Goal: Task Accomplishment & Management: Complete application form

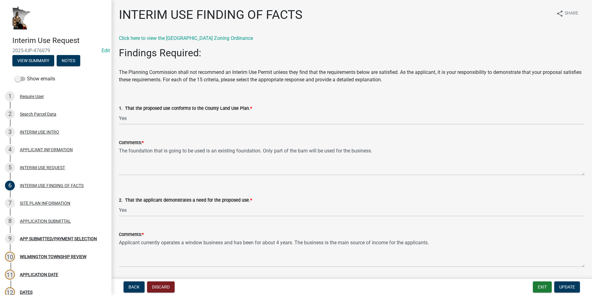
select select "ab8e6bc7-69ff-43e7-8eeb-01031d290518"
select select "8ce5ef27-4cae-46a1-a163-0b3401dda77e"
select select "12509f6a-ea6b-4484-b296-cd76aa402065"
select select "28d16b6d-1f90-4099-aad2-eae278ee8774"
select select "c2448a5d-127b-4a2b-acc3-4b0b70dc7476"
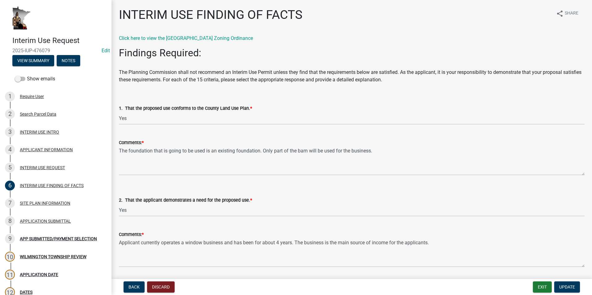
select select "d8c831b6-4f37-4d14-9352-474617a0aee5"
select select "2fa36ebf-bddc-4012-bed5-fe44ac92797b"
select select "7c19be10-f0c9-4b91-8fe4-4f8210c7560e"
select select "230dbae8-8d17-4c74-a1bf-bf40bf6aafdb"
select select "9c0bd83b-335e-4f95-a617-04bd9d4fd7a4"
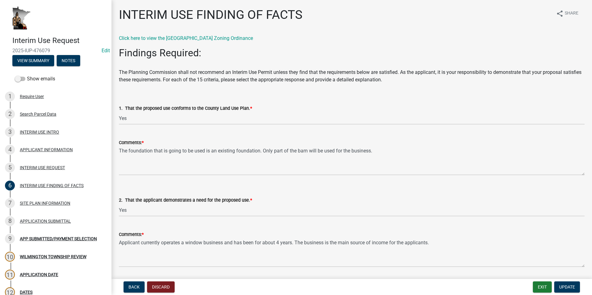
select select "0093c9ac-e1f5-4bc1-ace9-c325843d9441"
select select "49da60b2-56f6-42cf-9717-786700494c8c"
select select "057eec79-7062-4c5a-8670-bcb11b4c6470"
select select "5a326519-7066-40f8-b460-a462428bbddb"
select select "bfc17fd0-8ca0-4935-bac4-e219785c9da4"
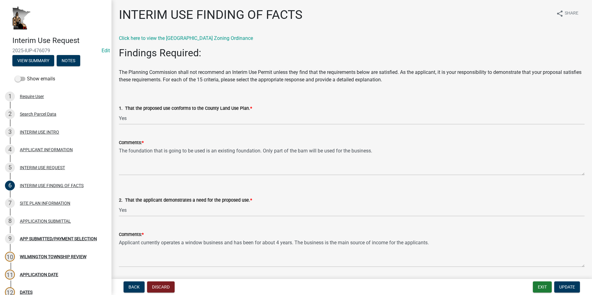
scroll to position [155, 0]
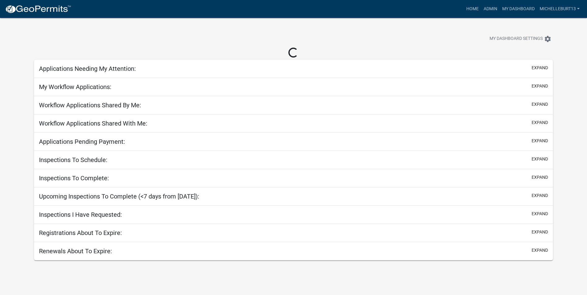
select select "3: 100"
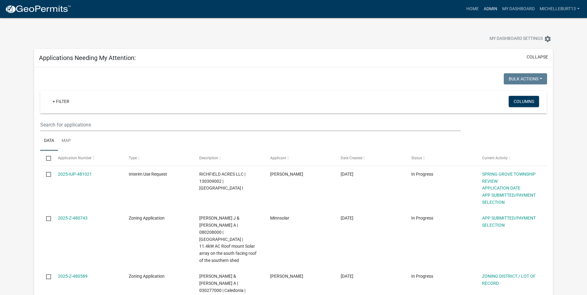
drag, startPoint x: 488, startPoint y: 10, endPoint x: 482, endPoint y: 11, distance: 6.0
click at [488, 10] on link "Admin" at bounding box center [490, 9] width 19 height 12
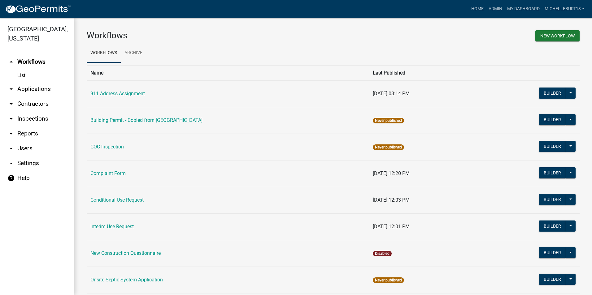
click at [27, 91] on link "arrow_drop_down Applications" at bounding box center [37, 89] width 74 height 15
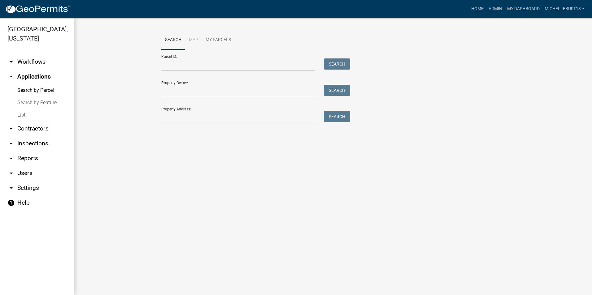
click at [23, 113] on link "List" at bounding box center [37, 115] width 74 height 12
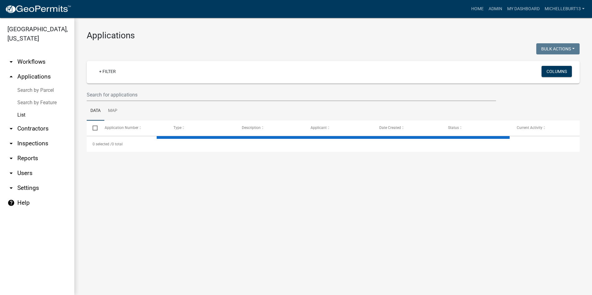
select select "3: 100"
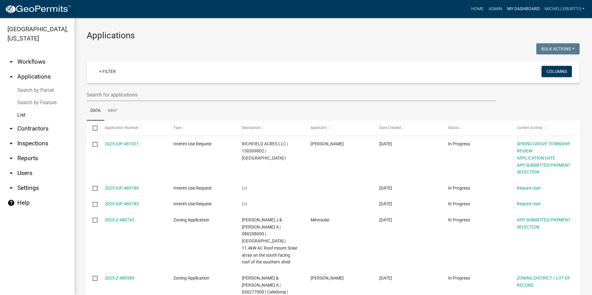
click at [516, 8] on link "My Dashboard" at bounding box center [522, 9] width 37 height 12
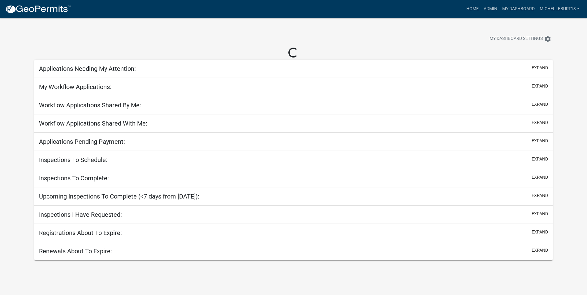
select select "3: 100"
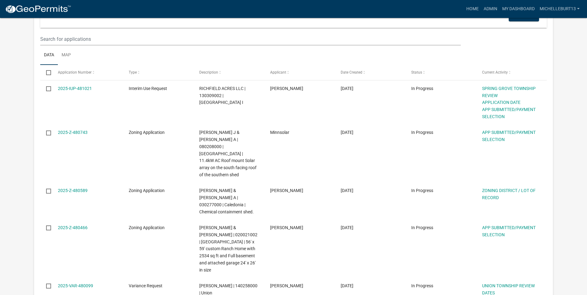
scroll to position [93, 0]
